Goal: Task Accomplishment & Management: Complete application form

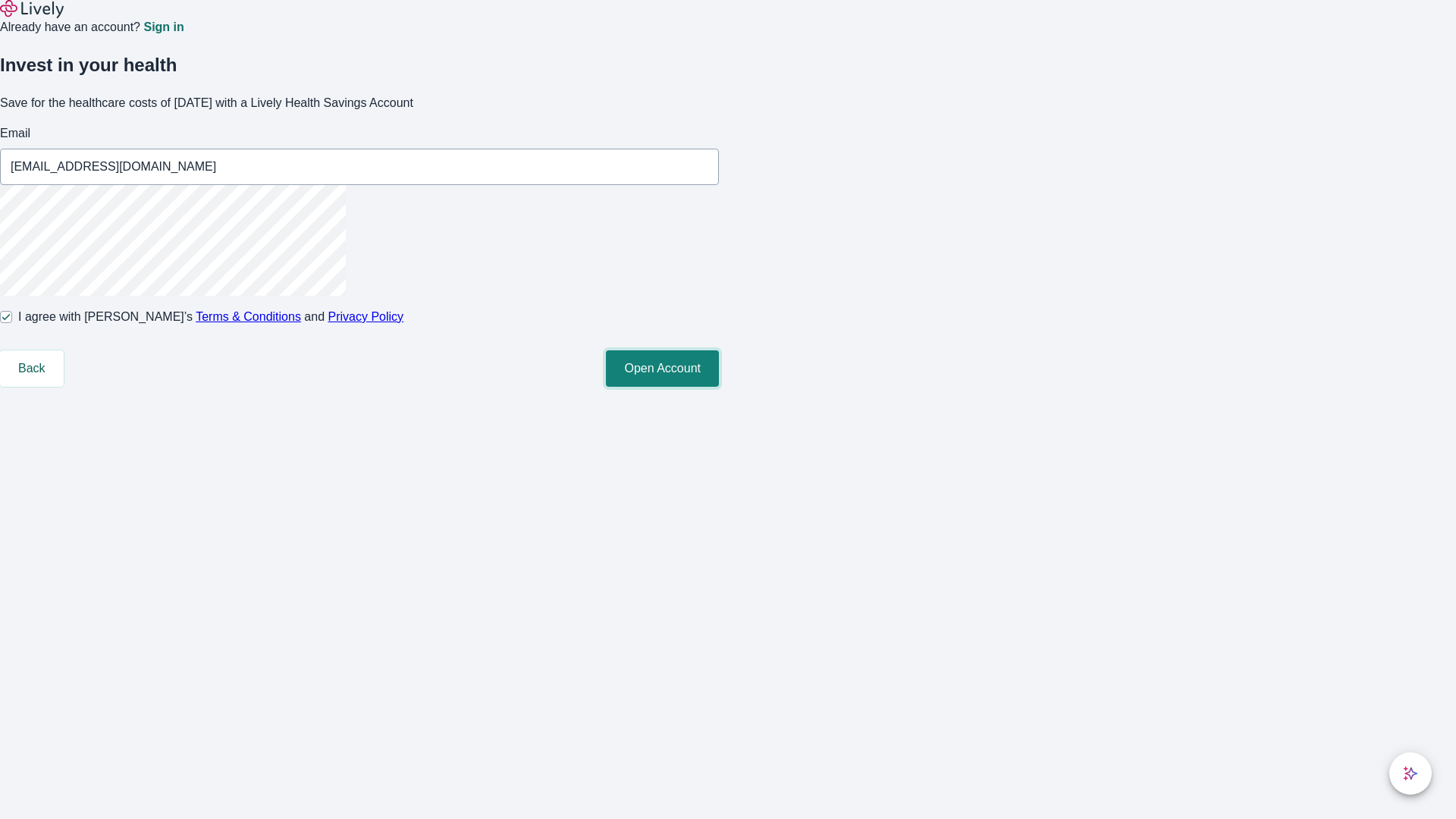
click at [719, 387] on button "Open Account" at bounding box center [662, 368] width 113 height 37
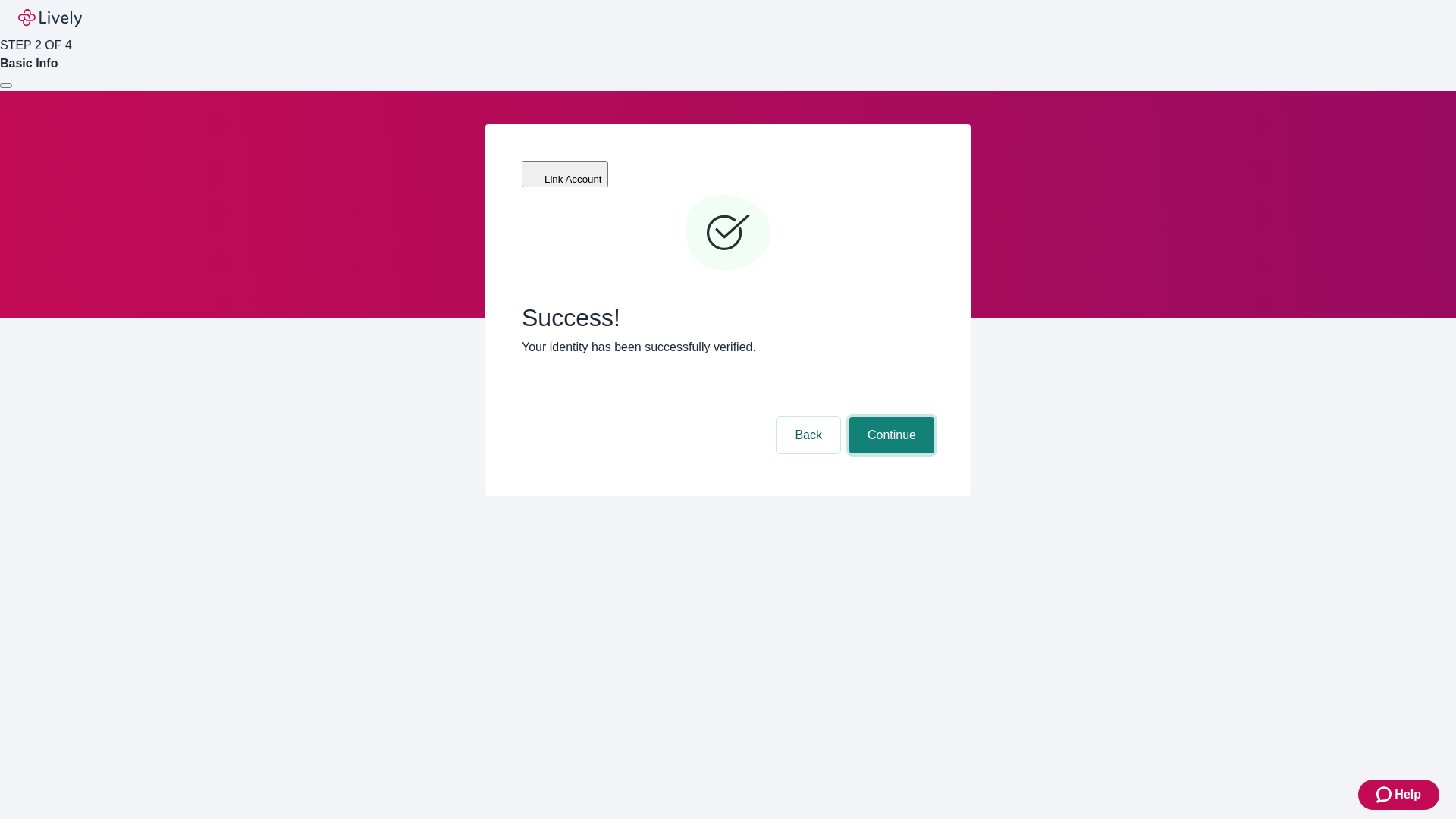
click at [889, 417] on button "Continue" at bounding box center [891, 435] width 85 height 37
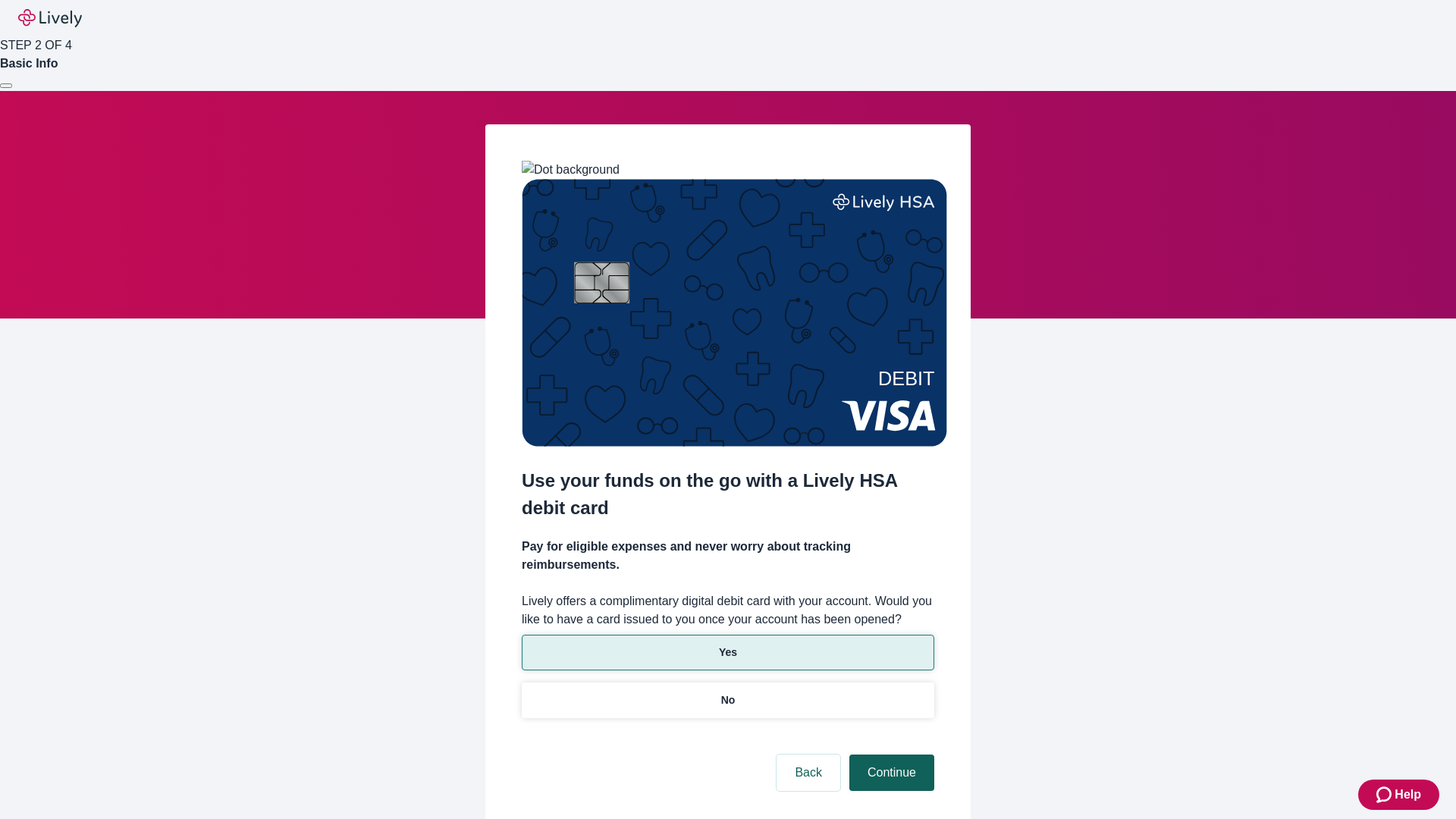
click at [728, 693] on p "No" at bounding box center [728, 701] width 15 height 16
click at [889, 755] on button "Continue" at bounding box center [891, 773] width 85 height 37
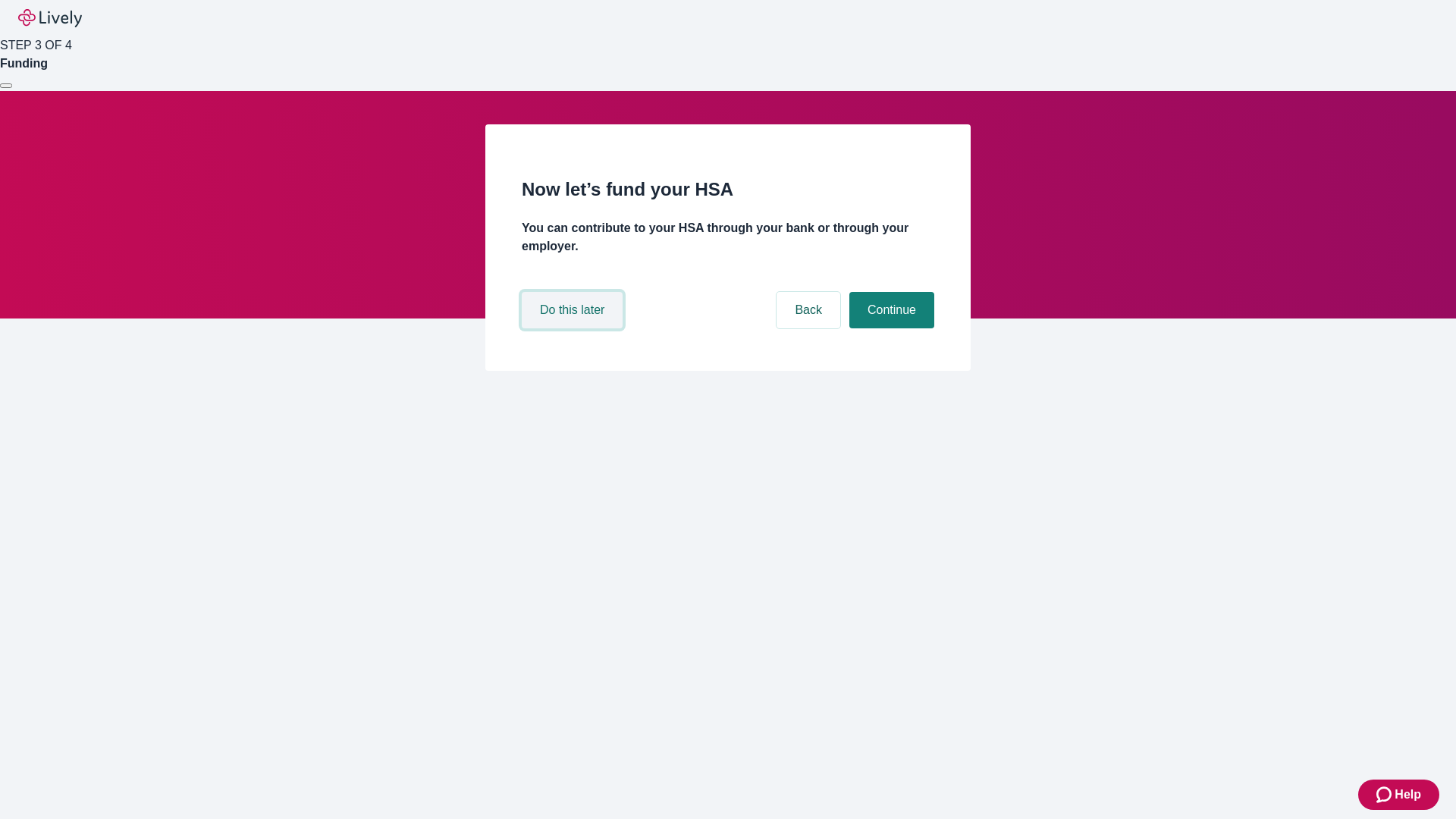
click at [574, 329] on button "Do this later" at bounding box center [572, 310] width 101 height 37
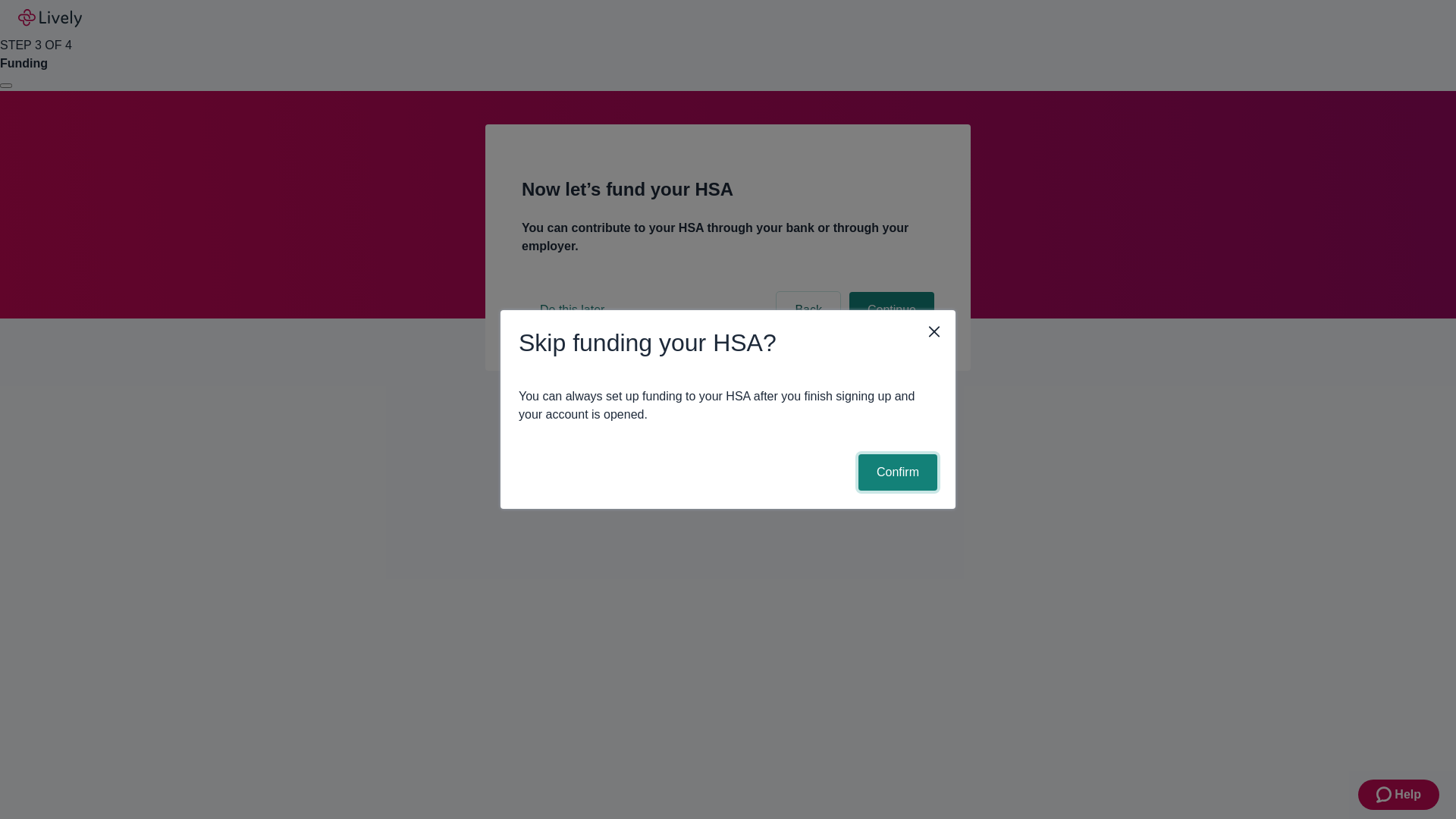
click at [896, 473] on button "Confirm" at bounding box center [897, 473] width 79 height 37
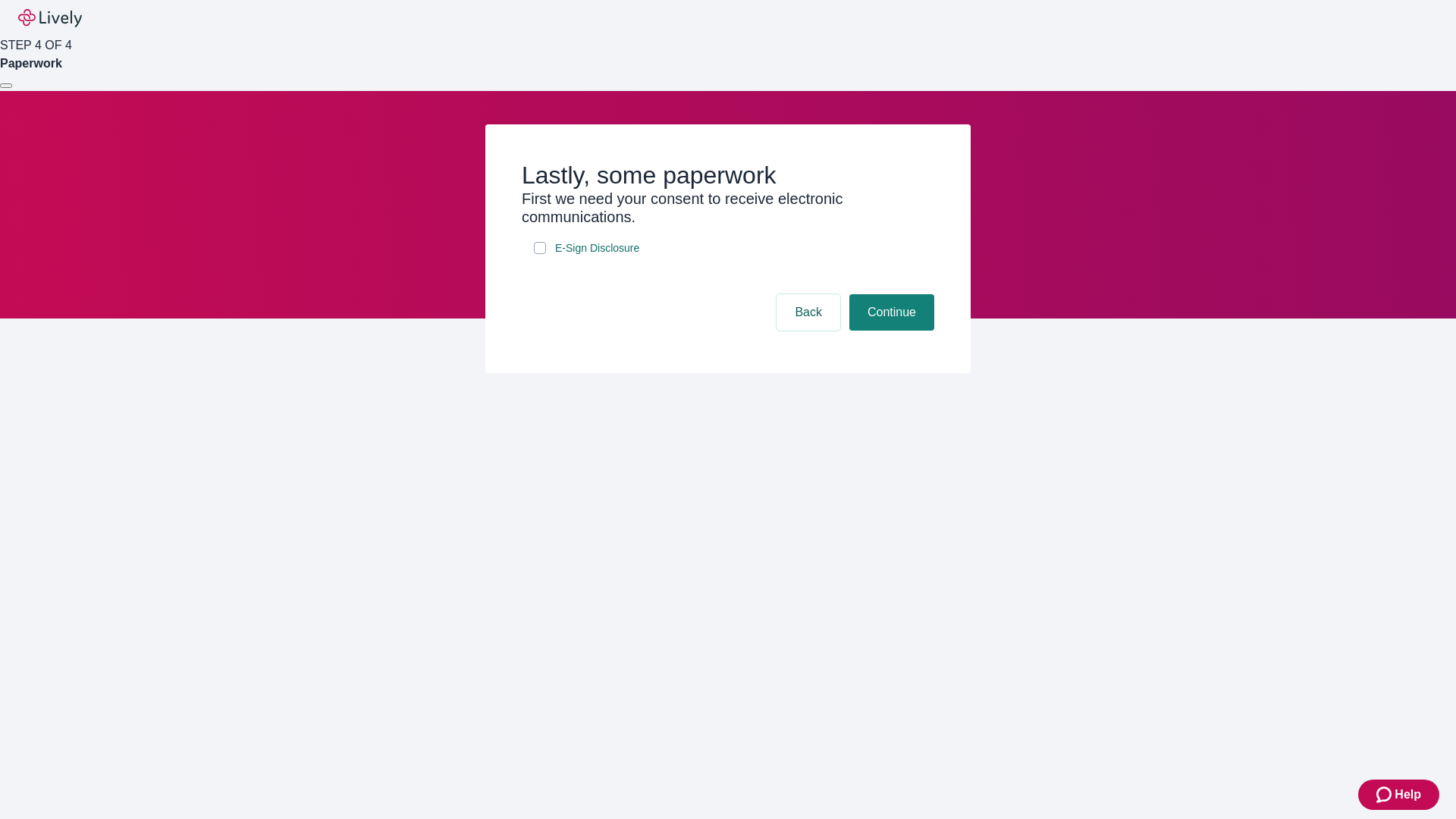
click at [540, 254] on input "E-Sign Disclosure" at bounding box center [540, 248] width 12 height 12
checkbox input "true"
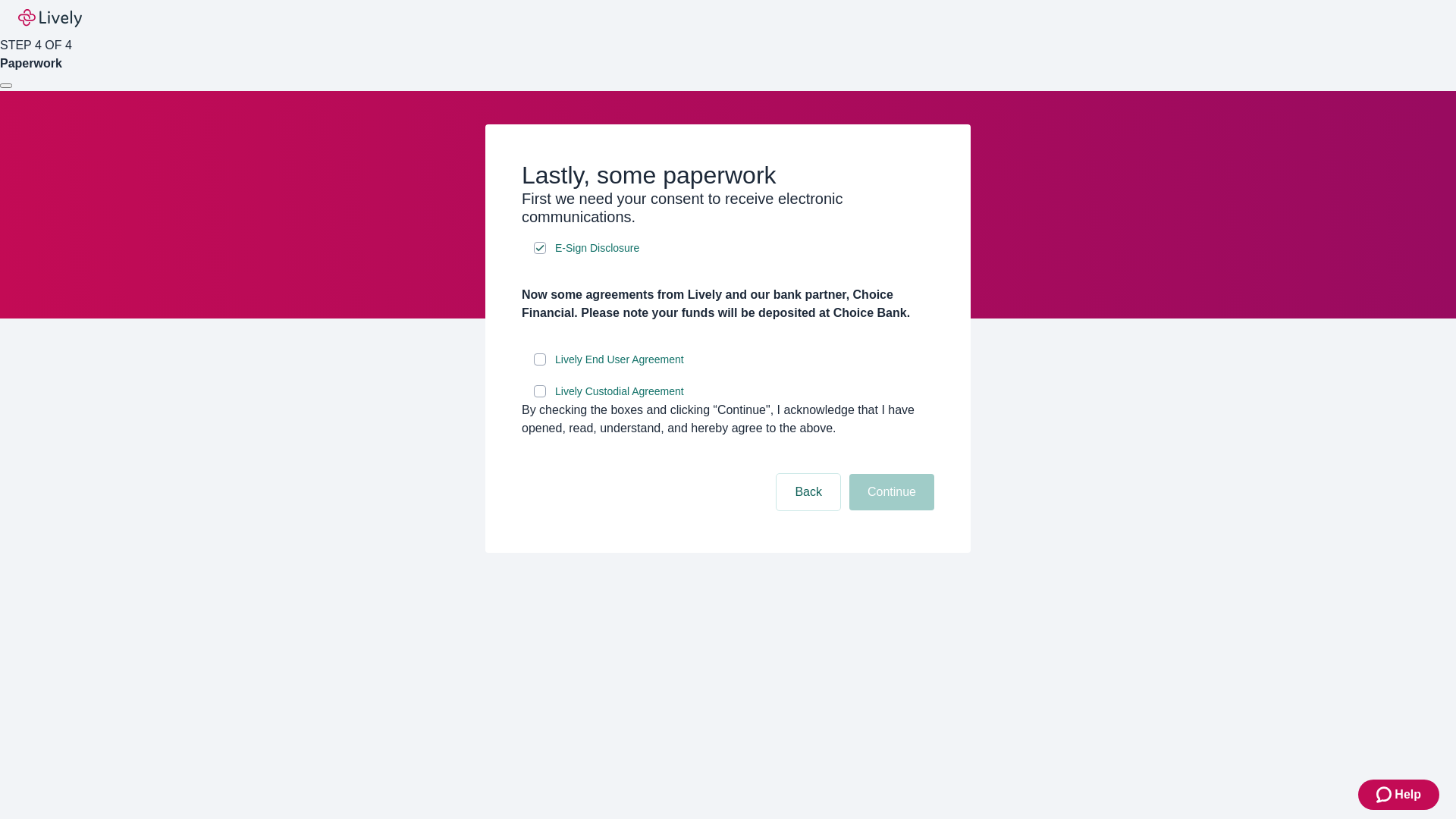
click at [540, 366] on input "Lively End User Agreement" at bounding box center [540, 360] width 12 height 12
checkbox input "true"
click at [540, 398] on input "Lively Custodial Agreement" at bounding box center [540, 392] width 12 height 12
checkbox input "true"
click at [889, 511] on button "Continue" at bounding box center [891, 492] width 85 height 37
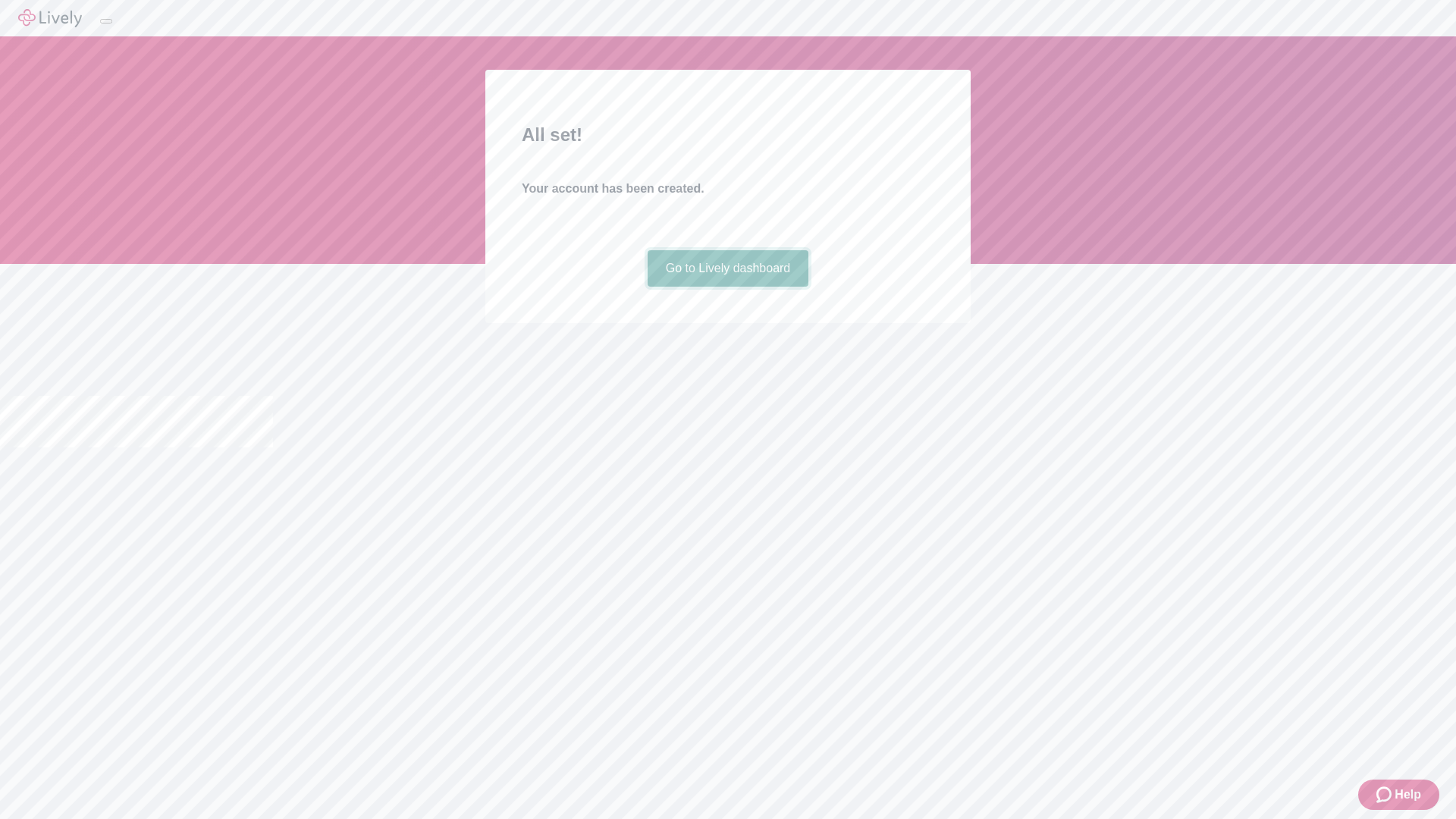
click at [728, 286] on link "Go to Lively dashboard" at bounding box center [728, 269] width 162 height 37
